Goal: Task Accomplishment & Management: Use online tool/utility

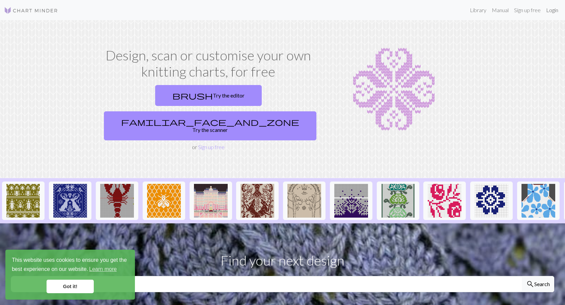
click at [552, 8] on link "Login" at bounding box center [552, 9] width 18 height 13
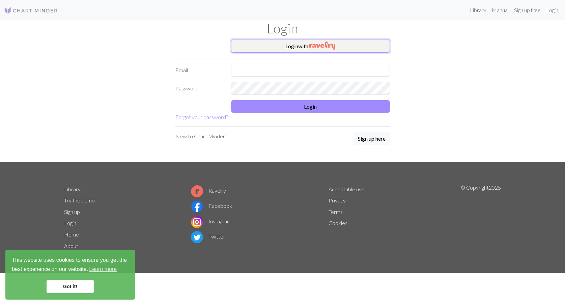
click at [326, 51] on button "Login with" at bounding box center [310, 45] width 159 height 13
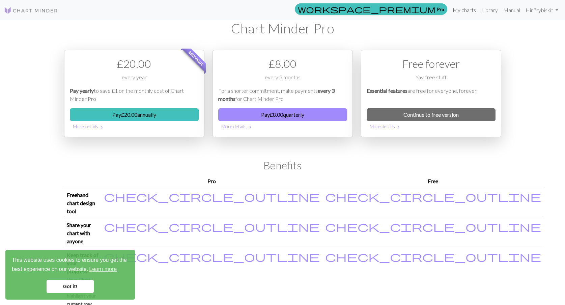
click at [466, 13] on link "My charts" at bounding box center [464, 9] width 29 height 13
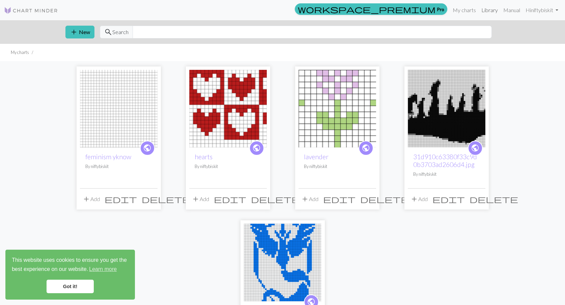
click at [495, 12] on link "Library" at bounding box center [489, 9] width 22 height 13
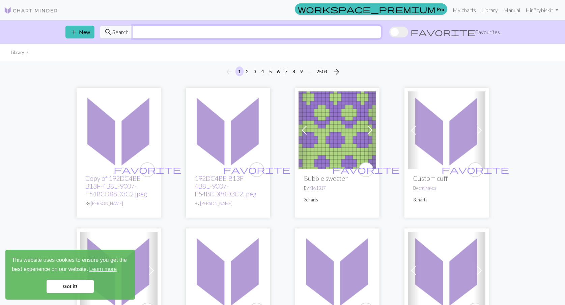
click at [151, 30] on input "text" at bounding box center [256, 32] width 248 height 13
type input "lotr"
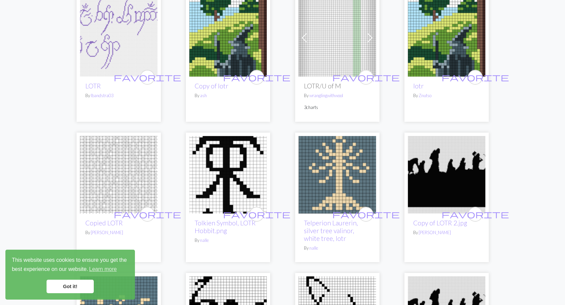
scroll to position [80, 0]
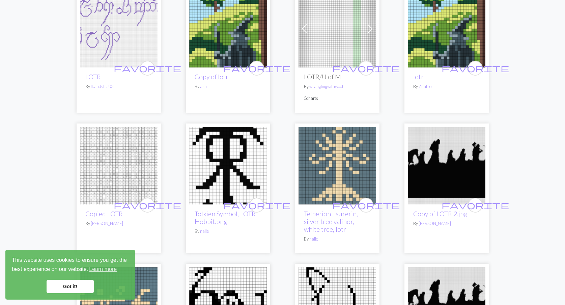
click at [341, 172] on img at bounding box center [337, 166] width 78 height 78
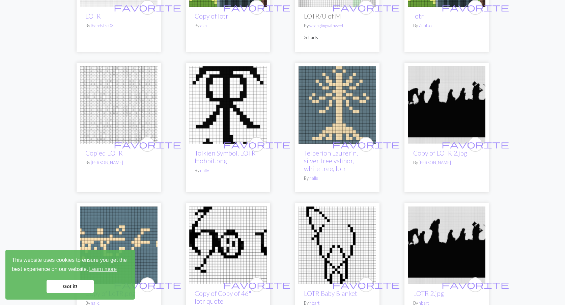
scroll to position [141, 0]
click at [235, 123] on img at bounding box center [228, 105] width 78 height 78
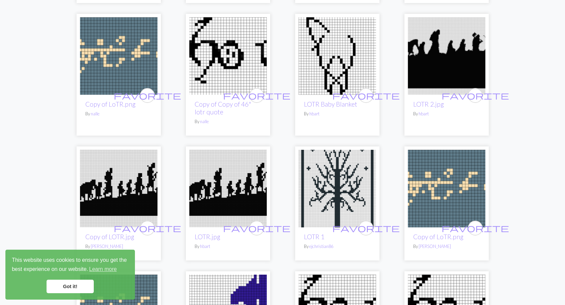
scroll to position [357, 0]
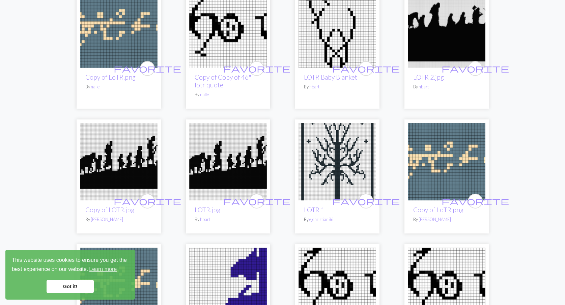
click at [344, 172] on img at bounding box center [337, 162] width 78 height 78
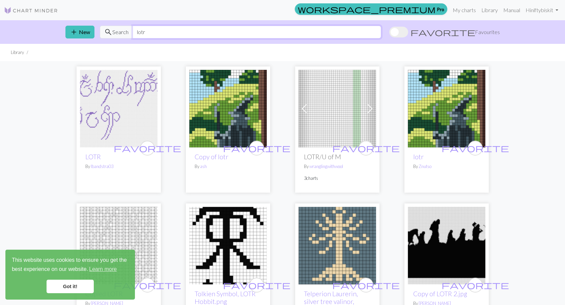
click at [206, 36] on input "lotr" at bounding box center [256, 32] width 248 height 13
type input "gondor"
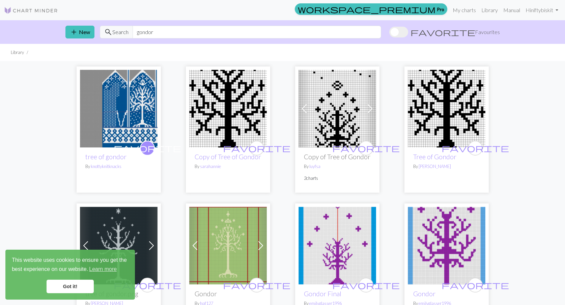
click at [115, 102] on img at bounding box center [119, 109] width 78 height 78
click at [104, 109] on img at bounding box center [119, 109] width 78 height 78
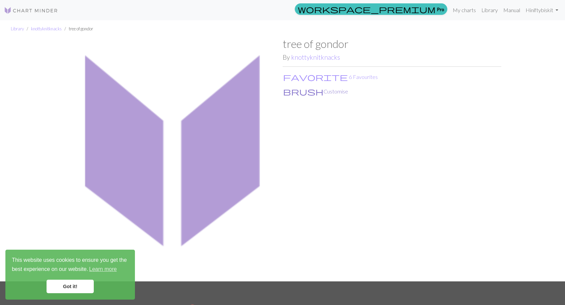
click at [296, 95] on button "brush Customise" at bounding box center [315, 91] width 66 height 9
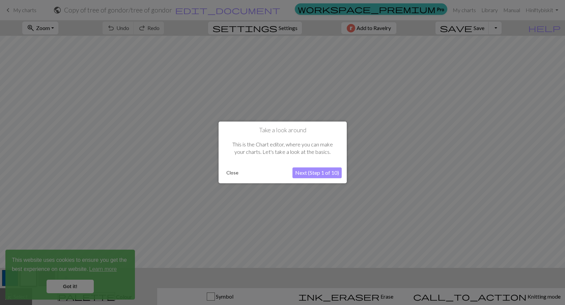
click at [236, 175] on button "Close" at bounding box center [232, 173] width 18 height 10
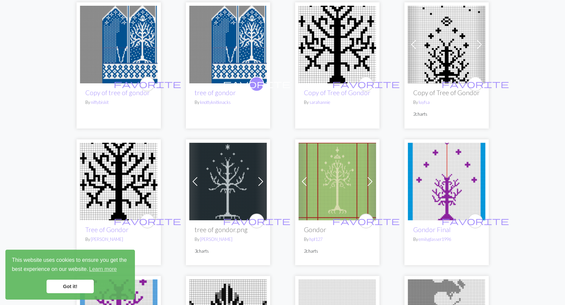
scroll to position [65, 0]
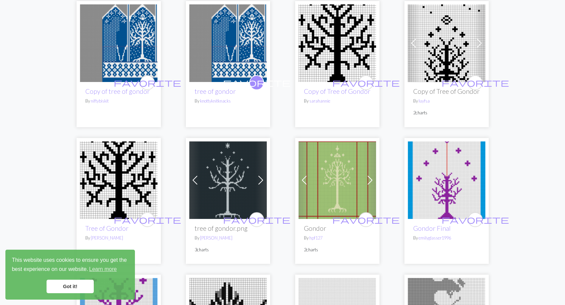
click at [229, 161] on img at bounding box center [228, 180] width 78 height 78
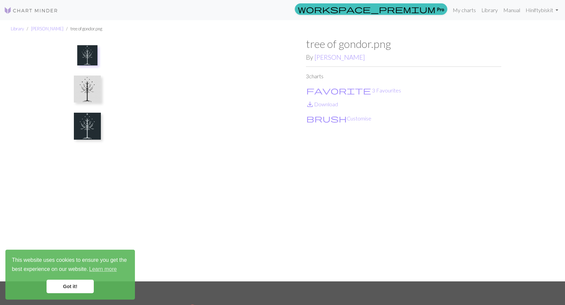
scroll to position [7, 0]
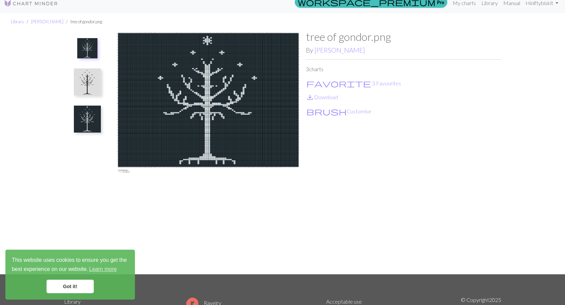
click at [91, 81] on img at bounding box center [87, 81] width 27 height 27
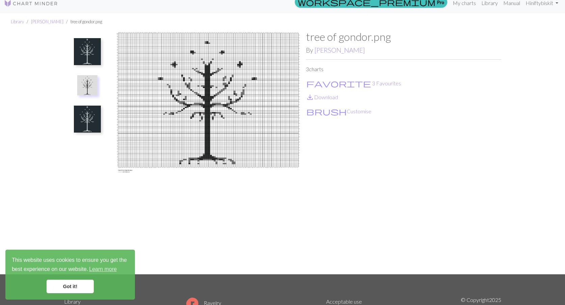
click at [86, 52] on img at bounding box center [87, 51] width 27 height 27
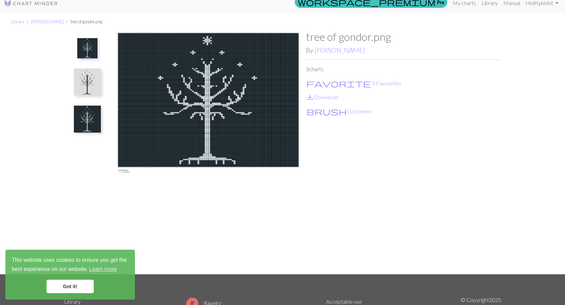
click at [92, 117] on img at bounding box center [87, 119] width 27 height 27
click at [99, 58] on img at bounding box center [87, 51] width 27 height 27
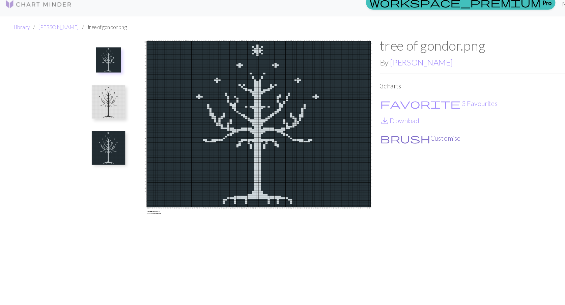
click at [318, 113] on button "brush Customise" at bounding box center [339, 111] width 66 height 9
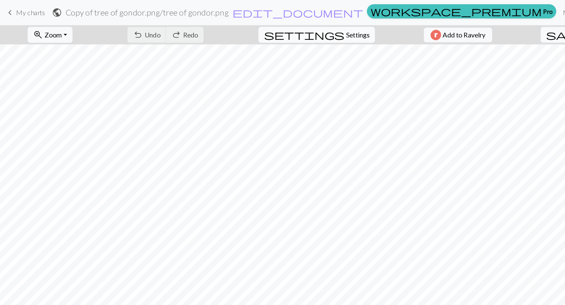
click at [278, 31] on span "Settings" at bounding box center [287, 28] width 19 height 8
select select "aran"
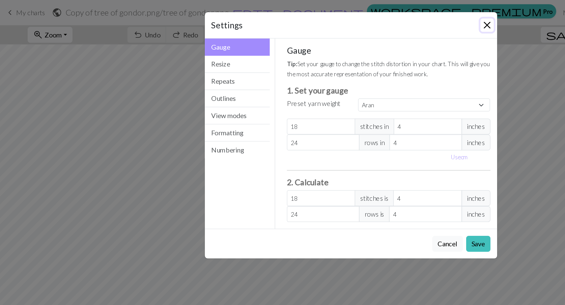
click at [391, 19] on button "Close" at bounding box center [392, 20] width 11 height 11
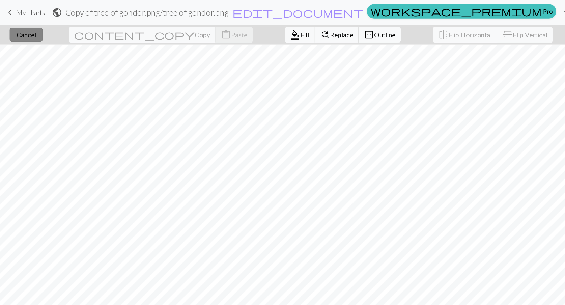
click at [34, 32] on button "close Cancel" at bounding box center [21, 27] width 27 height 11
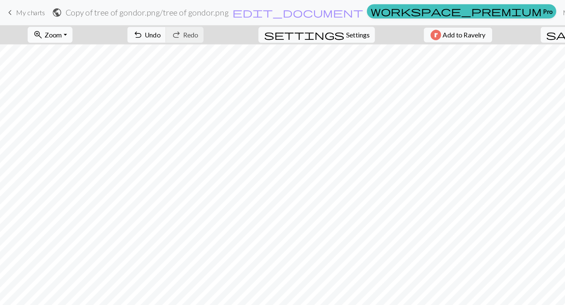
click at [58, 25] on button "zoom_in Zoom Zoom" at bounding box center [40, 28] width 36 height 13
click at [59, 50] on button "Fit width" at bounding box center [49, 53] width 53 height 11
click at [58, 31] on button "zoom_in Zoom Zoom" at bounding box center [40, 28] width 36 height 13
click at [57, 60] on button "Fit height" at bounding box center [49, 64] width 53 height 11
click at [58, 25] on button "zoom_in Zoom Zoom" at bounding box center [40, 28] width 36 height 13
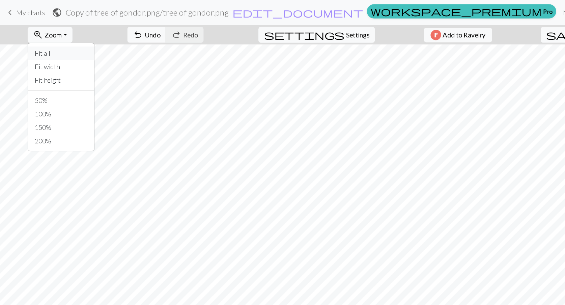
click at [50, 42] on button "Fit all" at bounding box center [49, 42] width 53 height 11
click at [58, 25] on button "zoom_in Zoom Zoom" at bounding box center [40, 28] width 36 height 13
click at [48, 80] on button "50%" at bounding box center [49, 81] width 53 height 11
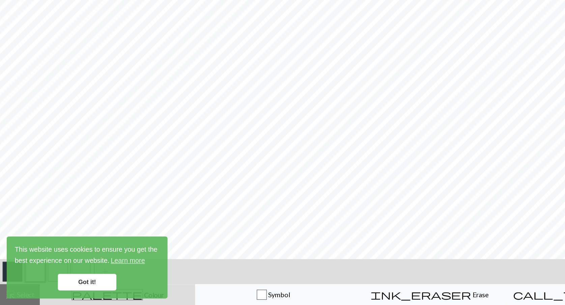
click at [72, 287] on link "Got it!" at bounding box center [70, 285] width 47 height 13
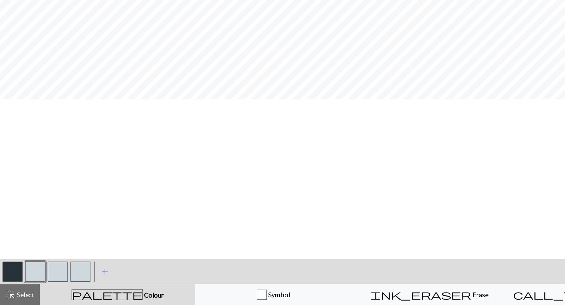
scroll to position [0, 0]
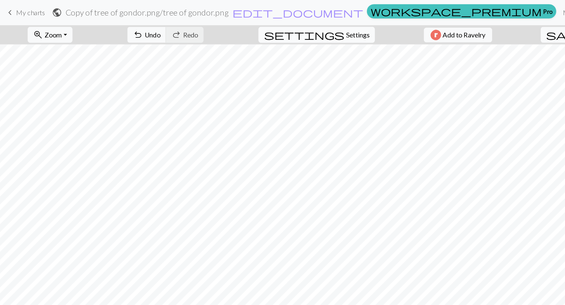
click at [286, 29] on span "Settings" at bounding box center [287, 28] width 19 height 8
select select "aran"
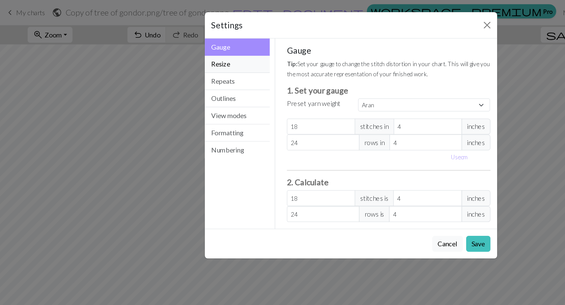
click at [187, 56] on button "Resize" at bounding box center [191, 52] width 53 height 14
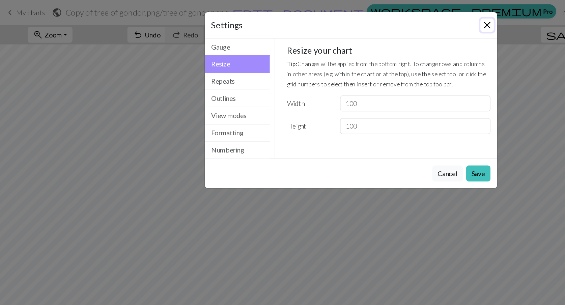
click at [391, 19] on button "Close" at bounding box center [392, 20] width 11 height 11
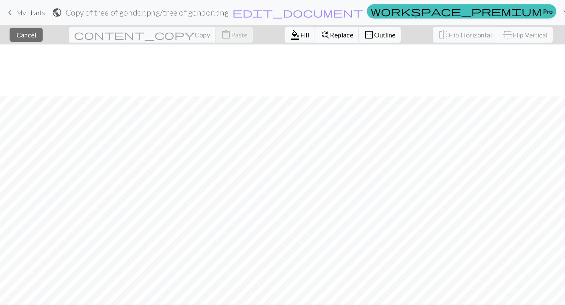
scroll to position [129, 0]
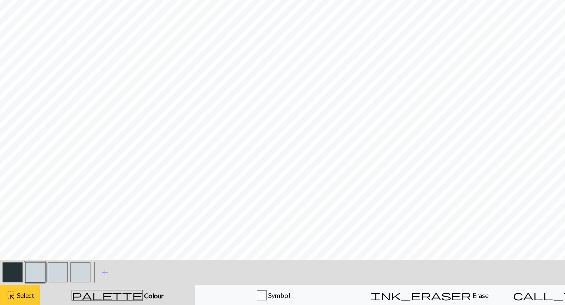
click at [20, 297] on span "Select" at bounding box center [19, 296] width 15 height 6
click at [10, 300] on span "highlight_alt" at bounding box center [8, 296] width 8 height 9
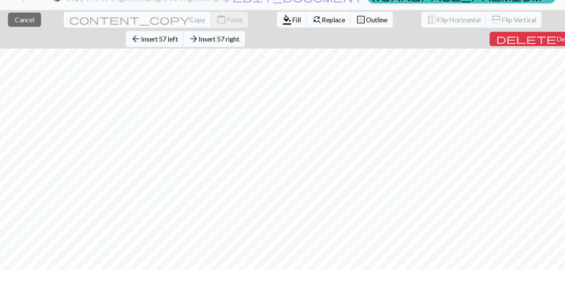
scroll to position [0, 0]
click at [295, 30] on span "Outline" at bounding box center [303, 28] width 17 height 6
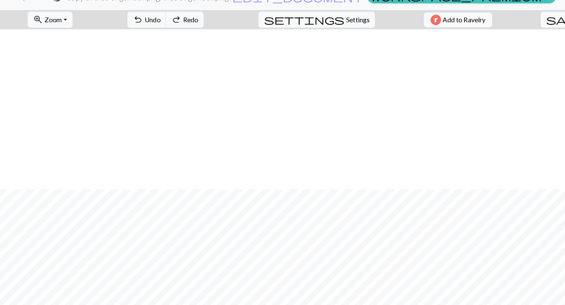
scroll to position [129, 0]
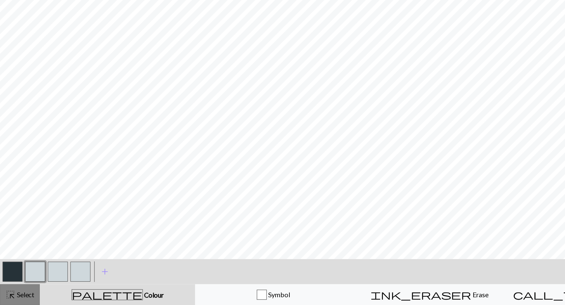
click at [17, 300] on button "highlight_alt Select Select" at bounding box center [16, 296] width 32 height 17
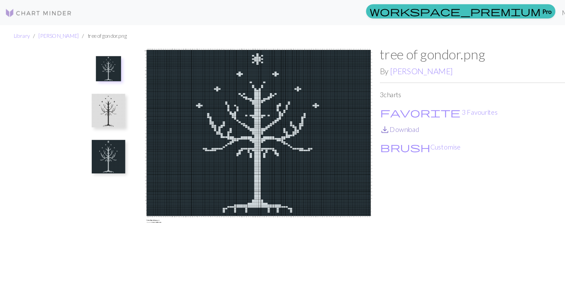
click at [326, 104] on link "save_alt Download" at bounding box center [322, 104] width 32 height 6
click at [91, 83] on img at bounding box center [87, 89] width 27 height 27
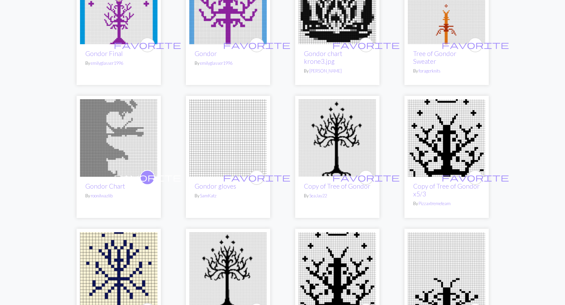
scroll to position [386, 0]
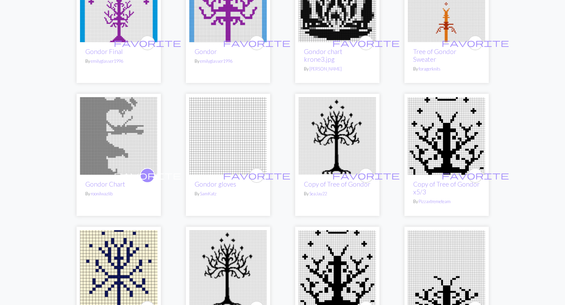
click at [315, 152] on img at bounding box center [337, 136] width 78 height 78
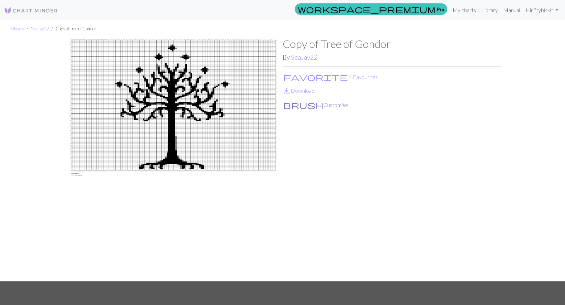
click at [304, 105] on button "brush Customise" at bounding box center [315, 104] width 66 height 9
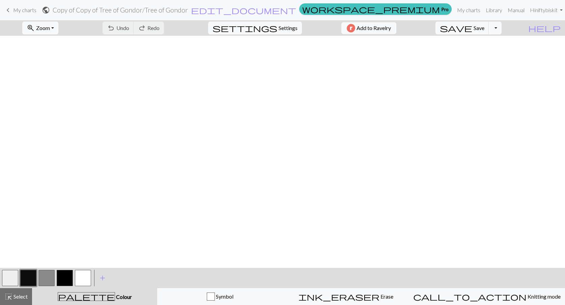
scroll to position [0, 240]
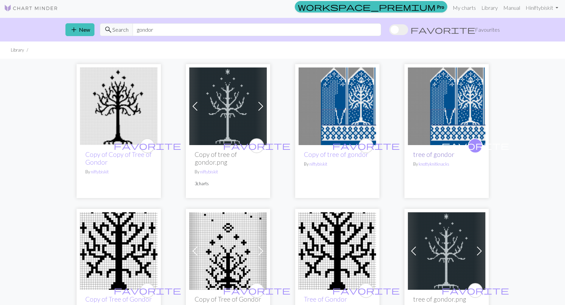
scroll to position [1, 0]
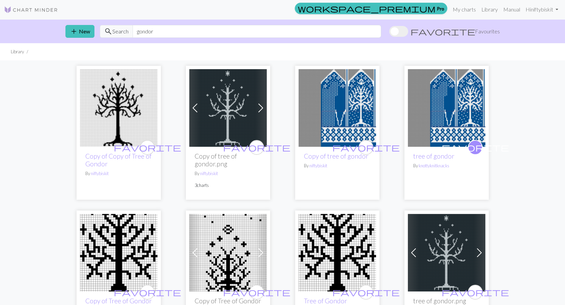
click at [356, 114] on img at bounding box center [337, 108] width 78 height 78
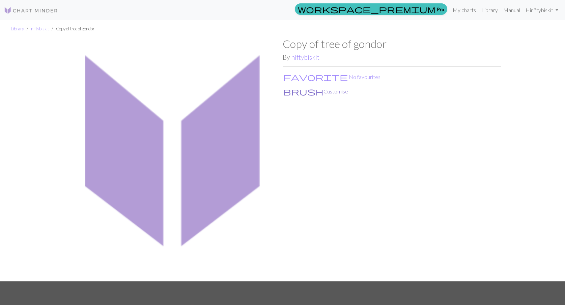
click at [305, 92] on button "brush Customise" at bounding box center [315, 91] width 66 height 9
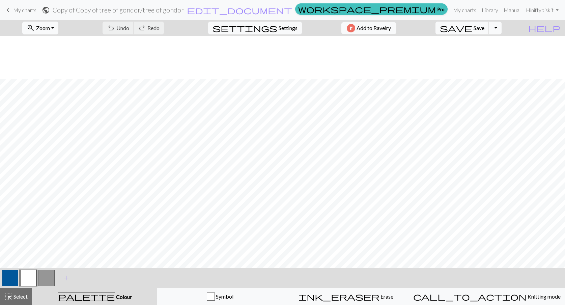
scroll to position [256, 342]
click at [501, 28] on button "Toggle Dropdown" at bounding box center [494, 28] width 13 height 13
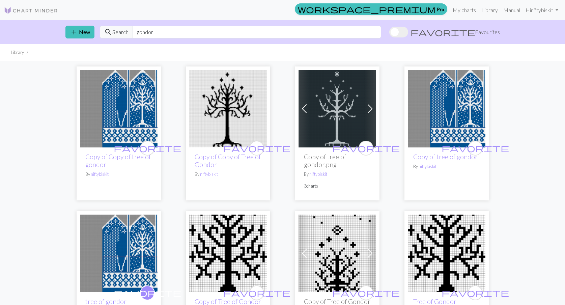
click at [250, 171] on p "By niftybiskit" at bounding box center [228, 174] width 67 height 6
click at [462, 13] on link "My charts" at bounding box center [464, 9] width 29 height 13
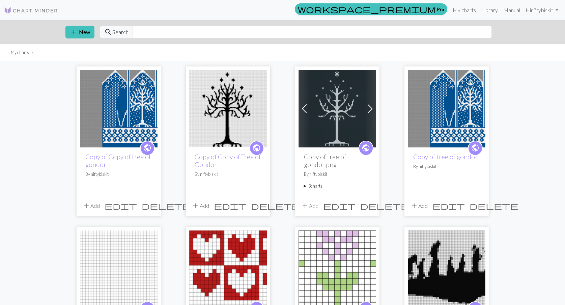
click at [259, 206] on span "delete" at bounding box center [275, 205] width 49 height 9
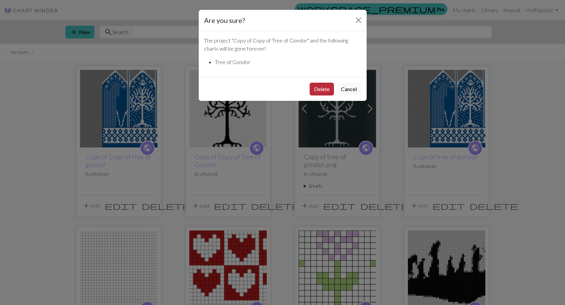
click at [325, 89] on button "Delete" at bounding box center [321, 89] width 24 height 13
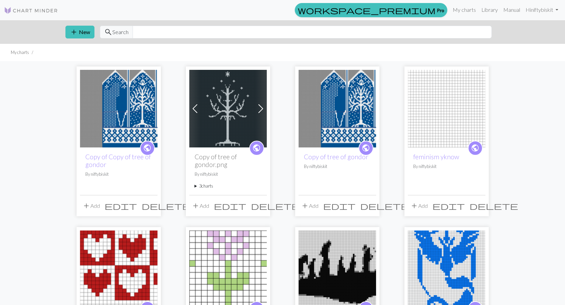
click at [150, 208] on span "delete" at bounding box center [166, 205] width 49 height 9
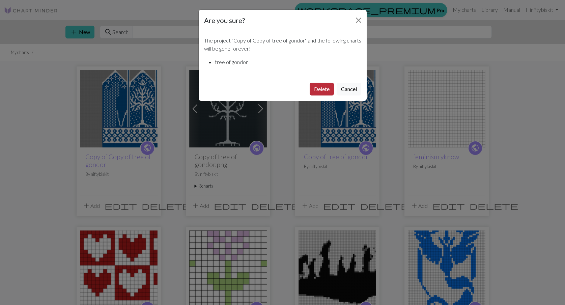
click at [327, 89] on button "Delete" at bounding box center [321, 89] width 24 height 13
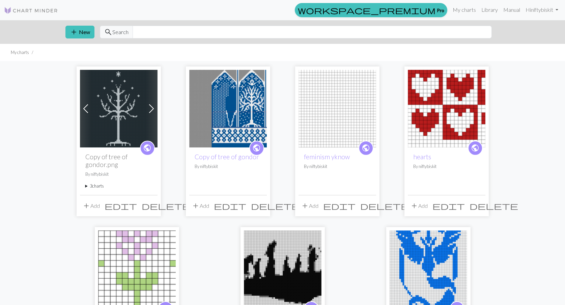
click at [151, 204] on span "delete" at bounding box center [166, 205] width 49 height 9
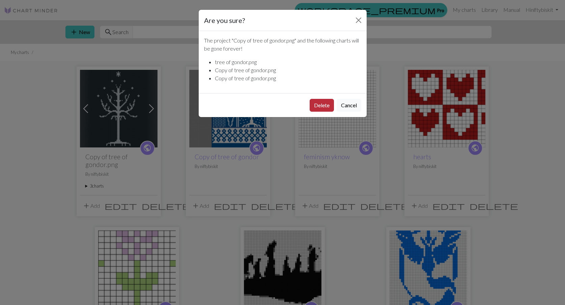
click at [322, 108] on button "Delete" at bounding box center [321, 105] width 24 height 13
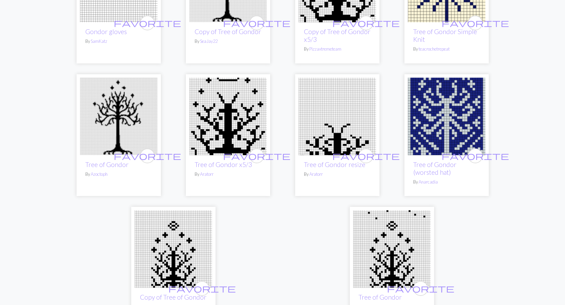
scroll to position [532, 0]
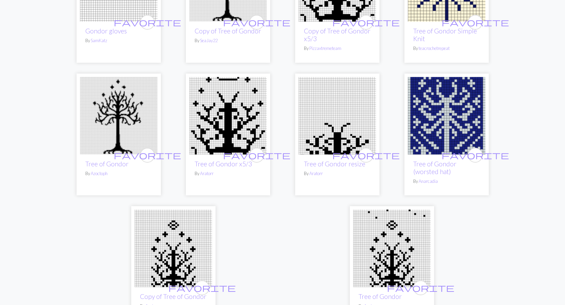
click at [109, 132] on img at bounding box center [119, 116] width 78 height 78
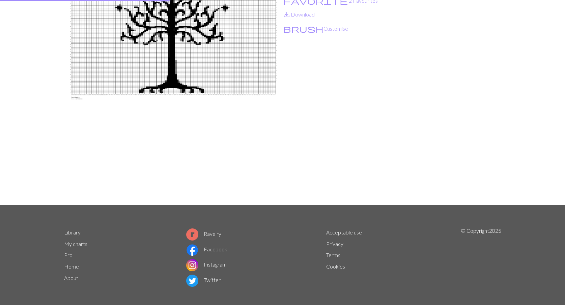
scroll to position [1, 0]
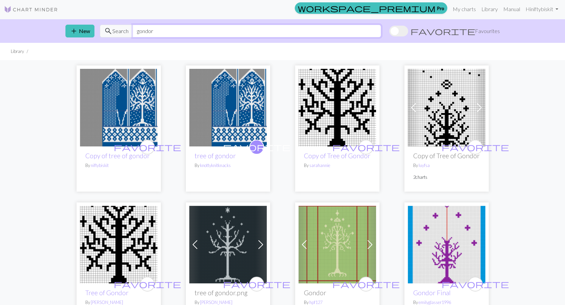
click at [151, 32] on input "gondor" at bounding box center [256, 31] width 248 height 13
click at [150, 32] on input "gondor" at bounding box center [256, 31] width 248 height 13
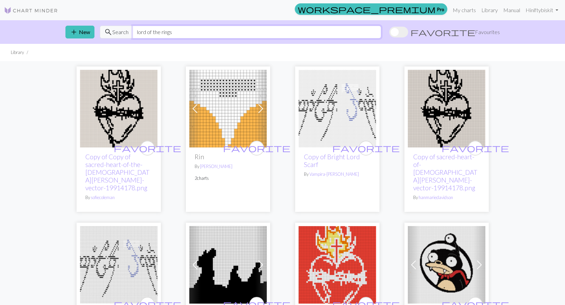
type input "lord of the rings"
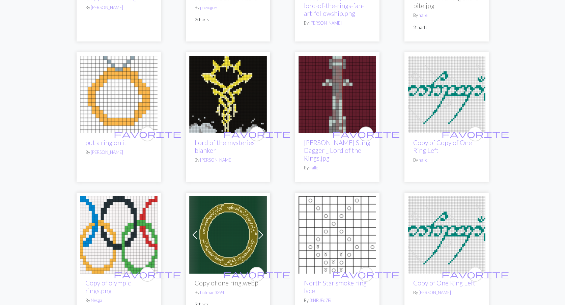
scroll to position [652, 0]
click at [234, 211] on img at bounding box center [228, 235] width 78 height 78
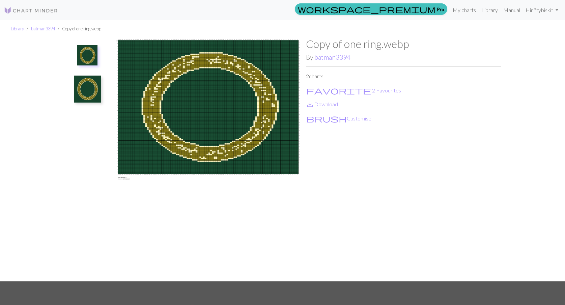
click at [87, 52] on img at bounding box center [87, 55] width 20 height 20
click at [92, 76] on img at bounding box center [87, 89] width 27 height 27
click at [327, 117] on button "brush Customise" at bounding box center [339, 118] width 66 height 9
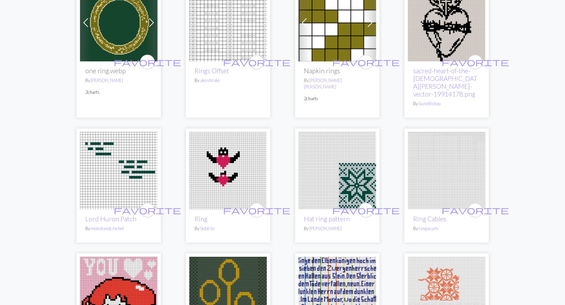
scroll to position [1158, 0]
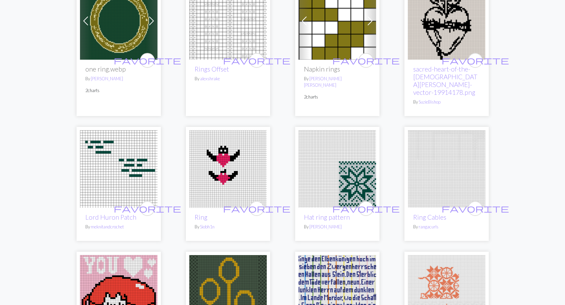
click at [133, 130] on img at bounding box center [119, 169] width 78 height 78
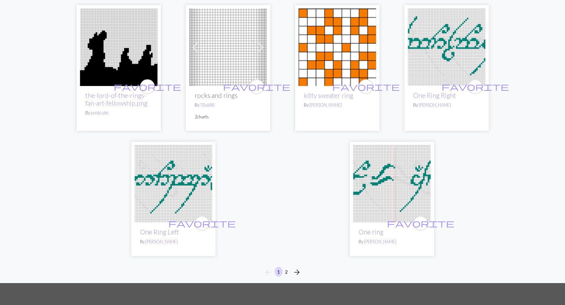
scroll to position [1682, 0]
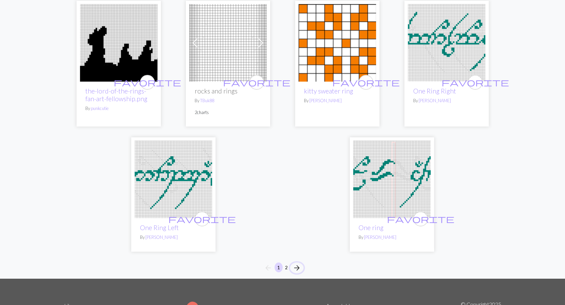
click at [299, 263] on span "arrow_forward" at bounding box center [297, 267] width 8 height 9
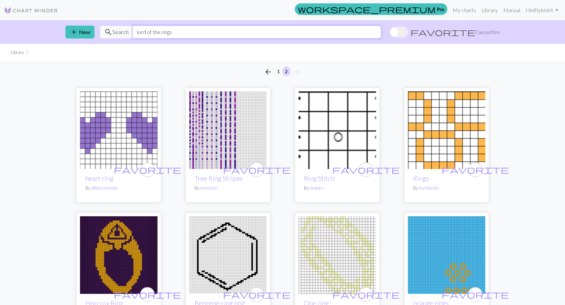
click at [222, 31] on input "lord of the rings" at bounding box center [256, 32] width 248 height 13
click at [489, 11] on link "Library" at bounding box center [489, 9] width 22 height 13
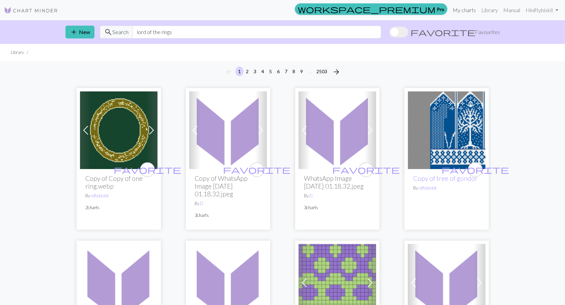
click at [457, 16] on link "My charts" at bounding box center [464, 9] width 29 height 13
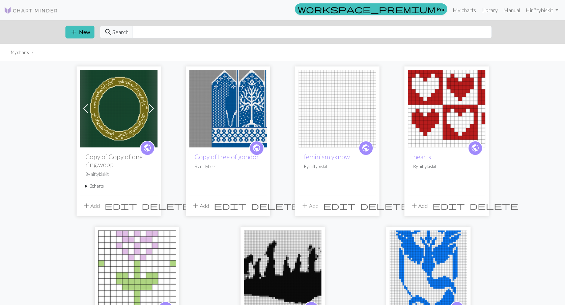
click at [153, 205] on span "delete" at bounding box center [166, 205] width 49 height 9
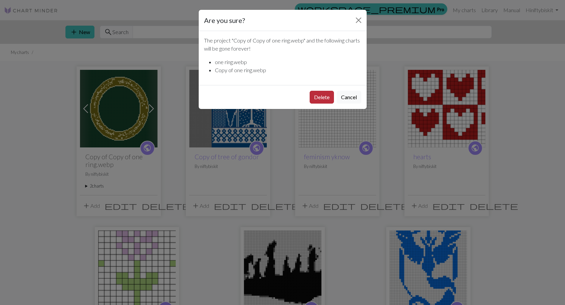
click at [324, 93] on button "Delete" at bounding box center [321, 97] width 24 height 13
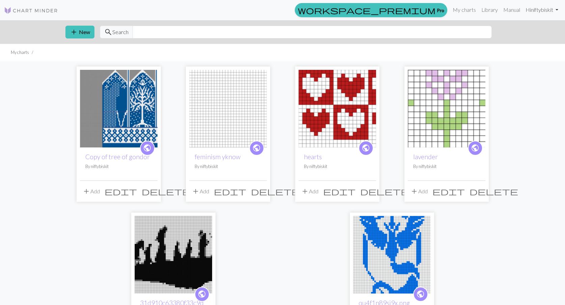
click at [544, 7] on link "Hi niftybiskit" at bounding box center [541, 9] width 38 height 13
click at [510, 7] on link "Manual" at bounding box center [511, 9] width 22 height 13
click at [472, 12] on link "My charts" at bounding box center [464, 9] width 29 height 13
click at [111, 32] on span "search" at bounding box center [108, 31] width 8 height 9
click at [514, 11] on link "Manual" at bounding box center [511, 9] width 22 height 13
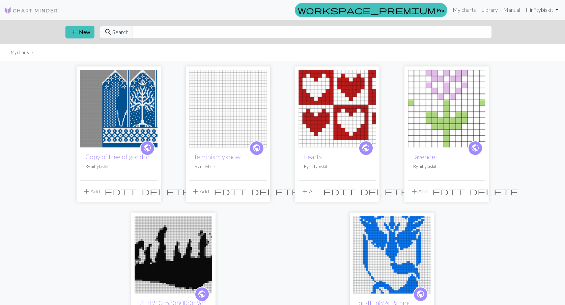
click at [530, 11] on link "Hi niftybiskit" at bounding box center [541, 9] width 38 height 13
click at [519, 31] on link "Account settings" at bounding box center [532, 28] width 43 height 13
click at [239, 36] on input "text" at bounding box center [311, 32] width 359 height 13
type input "cloud"
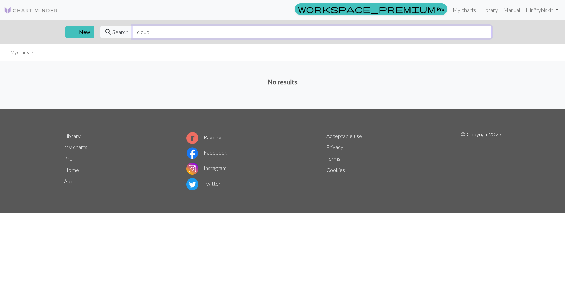
click at [133, 29] on input "cloud" at bounding box center [311, 32] width 359 height 13
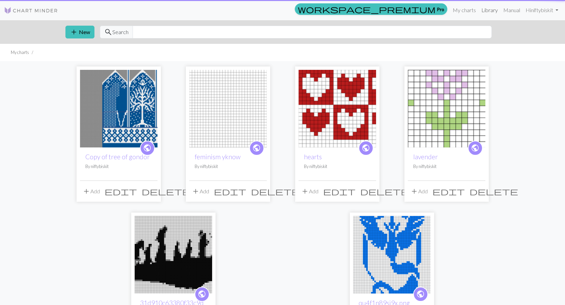
click at [496, 13] on link "Library" at bounding box center [489, 9] width 22 height 13
click at [487, 9] on link "Library" at bounding box center [489, 9] width 22 height 13
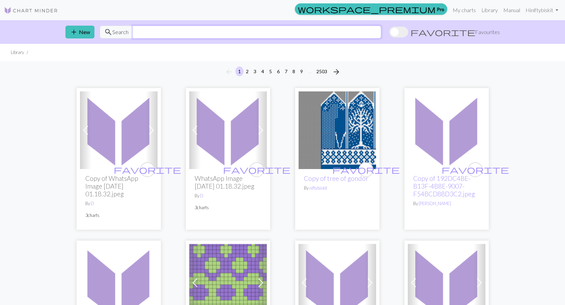
click at [210, 33] on input "text" at bounding box center [256, 32] width 248 height 13
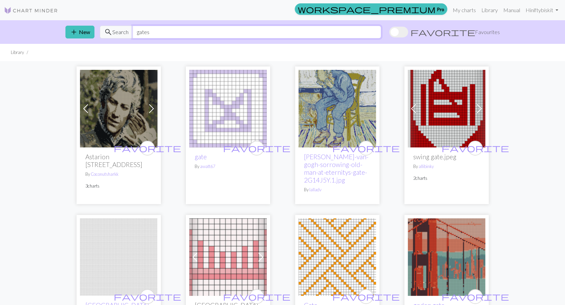
click at [173, 36] on input "gates" at bounding box center [256, 32] width 248 height 13
type input "gates of moria"
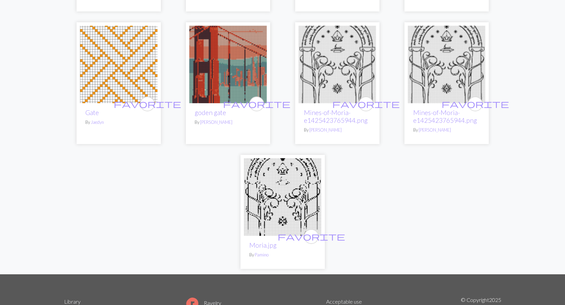
scroll to position [333, 0]
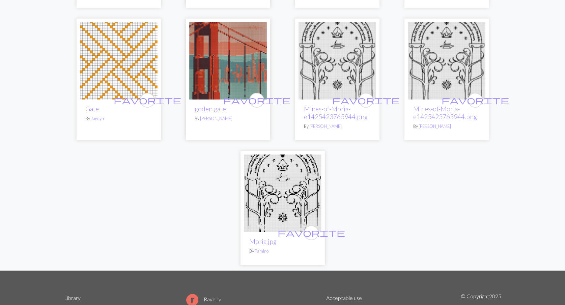
click at [277, 198] on img at bounding box center [283, 193] width 78 height 78
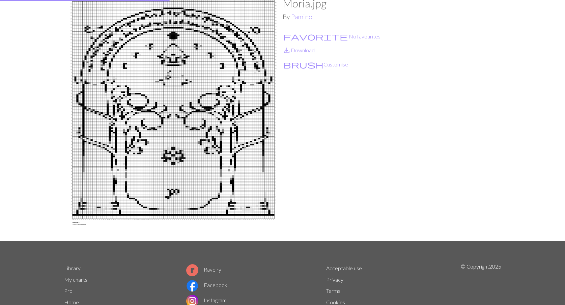
scroll to position [2, 0]
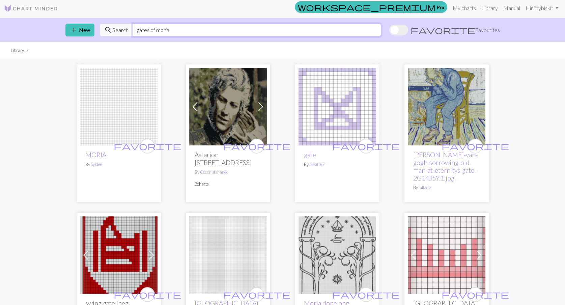
click at [154, 30] on input "gates of moria" at bounding box center [256, 30] width 248 height 13
type input "moria"
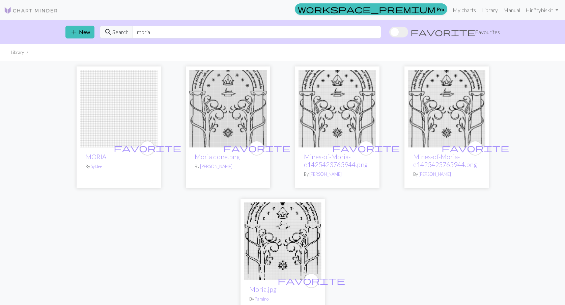
click at [248, 115] on img at bounding box center [228, 109] width 78 height 78
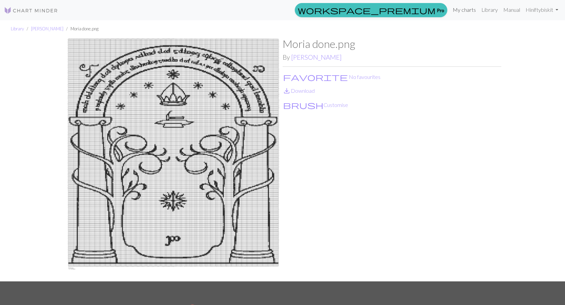
click at [463, 9] on link "My charts" at bounding box center [464, 9] width 29 height 13
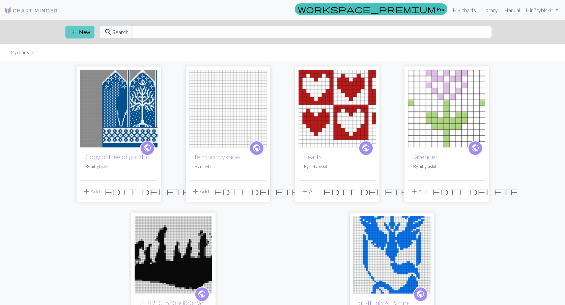
click at [82, 36] on button "add New" at bounding box center [79, 32] width 29 height 13
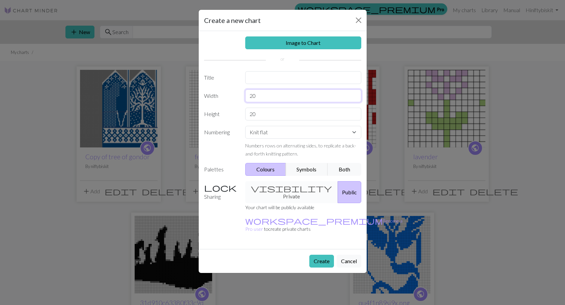
click at [287, 96] on input "20" at bounding box center [303, 95] width 116 height 13
type input "2"
type input "4"
type input "60"
click at [291, 114] on input "20" at bounding box center [303, 114] width 116 height 13
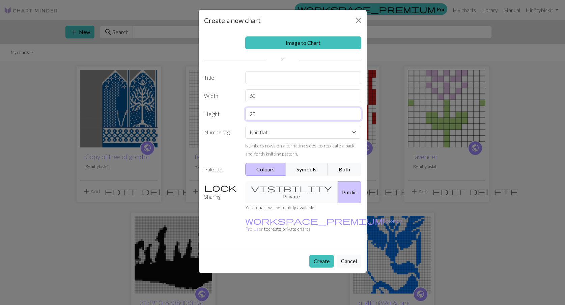
type input "2"
type input "50"
click at [280, 75] on input "text" at bounding box center [303, 77] width 116 height 13
type input "moria/gondor"
click at [326, 255] on button "Create" at bounding box center [321, 261] width 25 height 13
